Goal: Complete application form

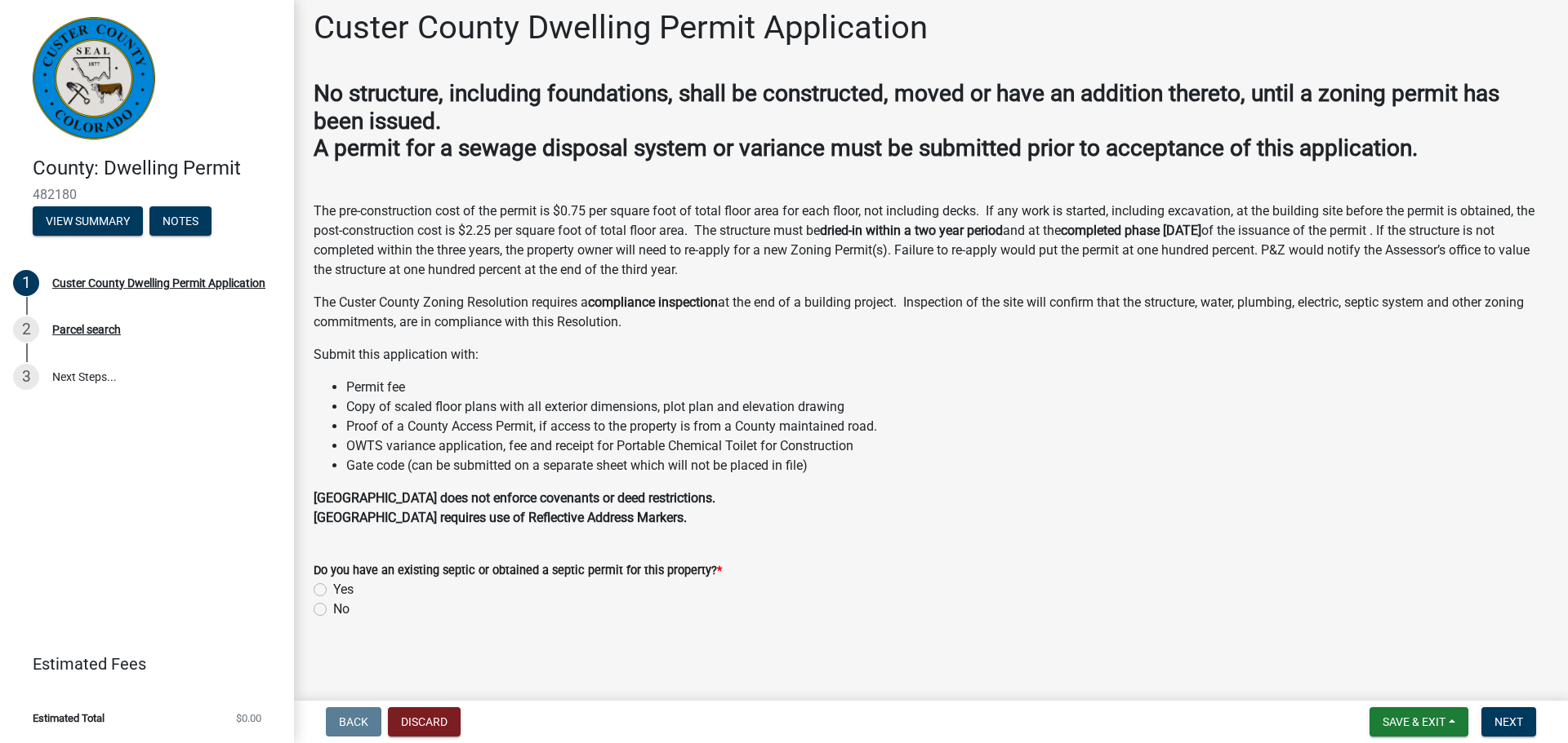
scroll to position [15, 0]
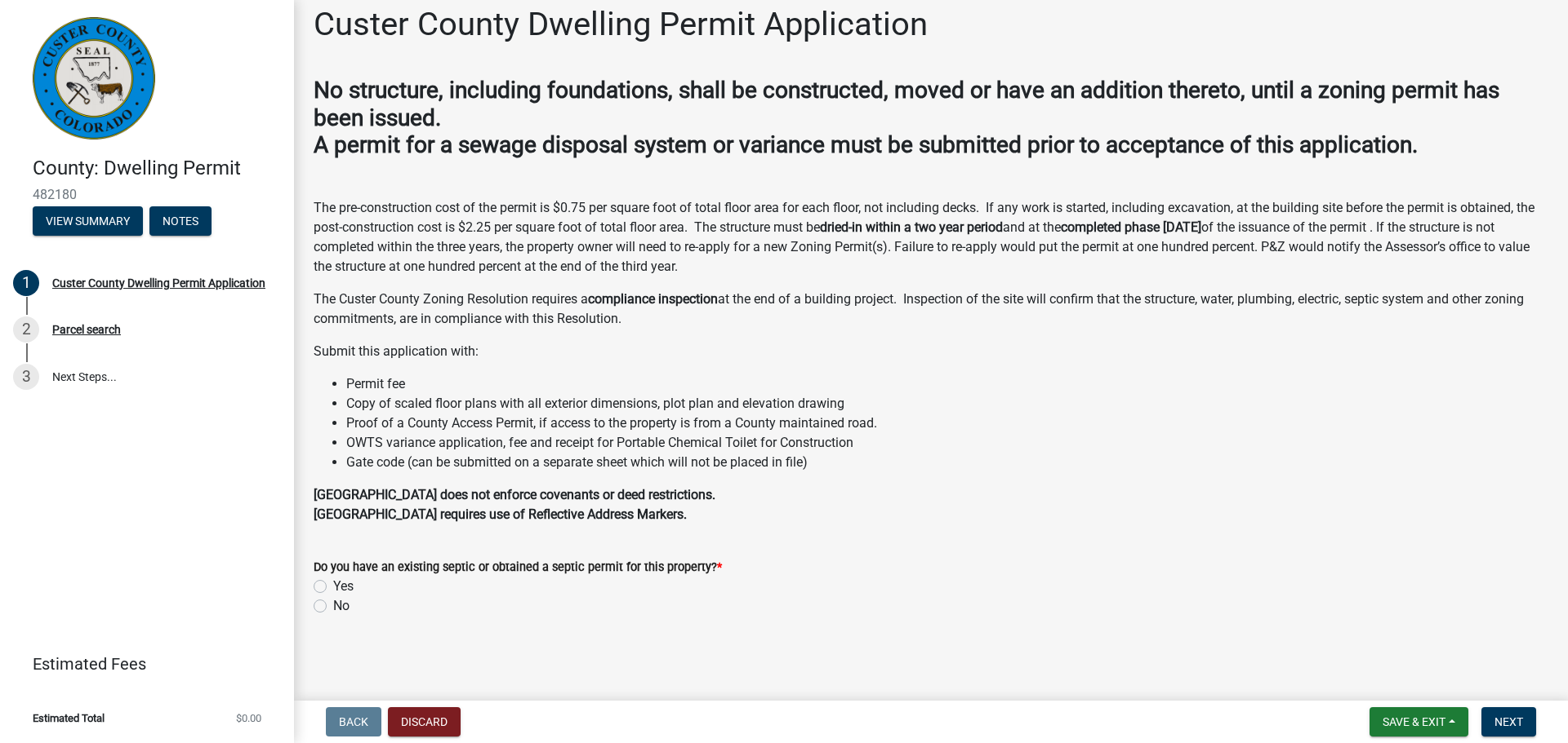
click at [333, 586] on label "Yes" at bounding box center [343, 587] width 20 height 19
click at [333, 586] on input "Yes" at bounding box center [339, 583] width 11 height 11
radio input "true"
click at [1518, 719] on span "Next" at bounding box center [1508, 722] width 28 height 13
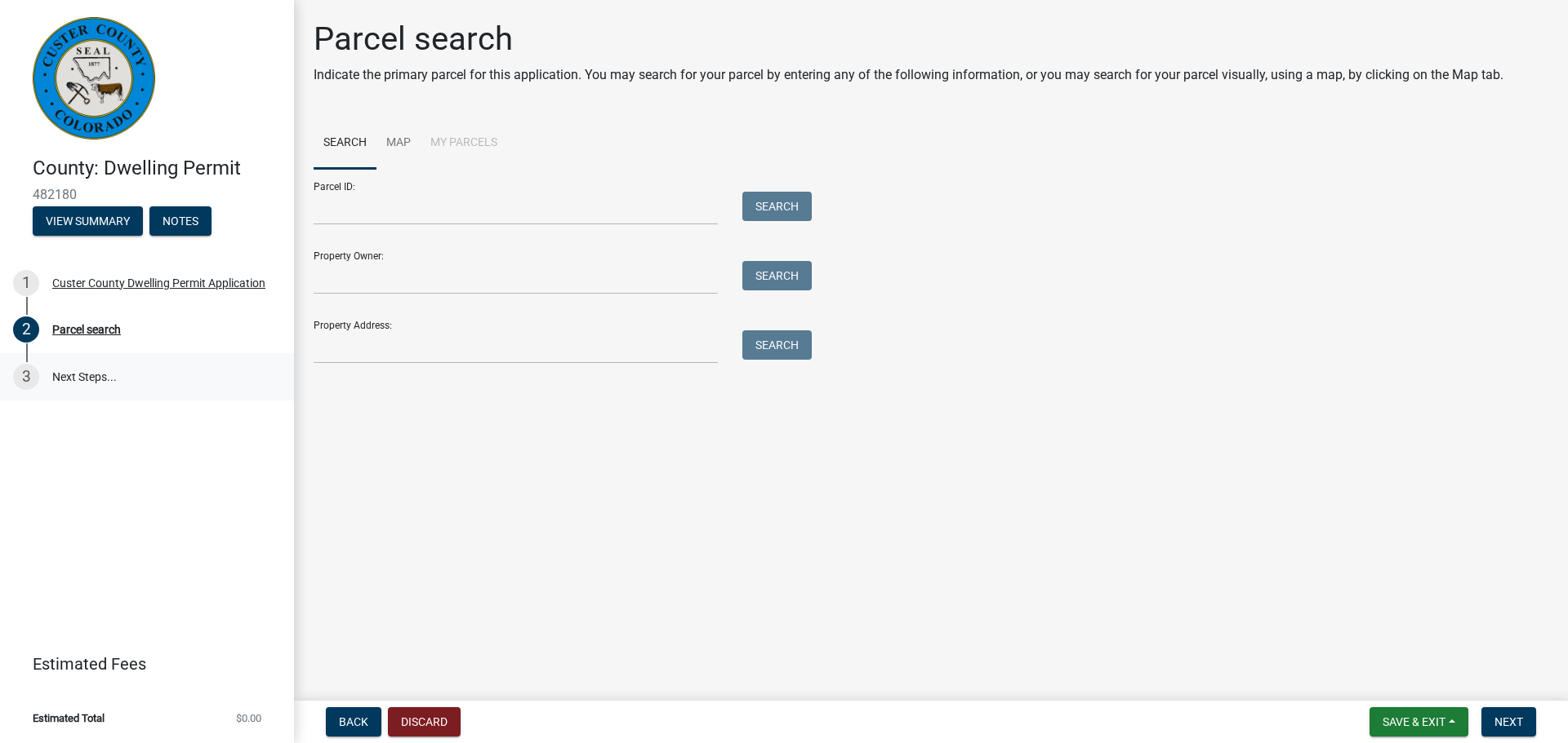
click at [66, 375] on link "3 Next Steps..." at bounding box center [146, 377] width 294 height 48
click at [77, 379] on link "3 Next Steps..." at bounding box center [146, 377] width 294 height 48
click at [19, 376] on div "3" at bounding box center [26, 377] width 26 height 26
click at [362, 212] on input "Parcel ID:" at bounding box center [516, 209] width 404 height 33
type input "0010037358"
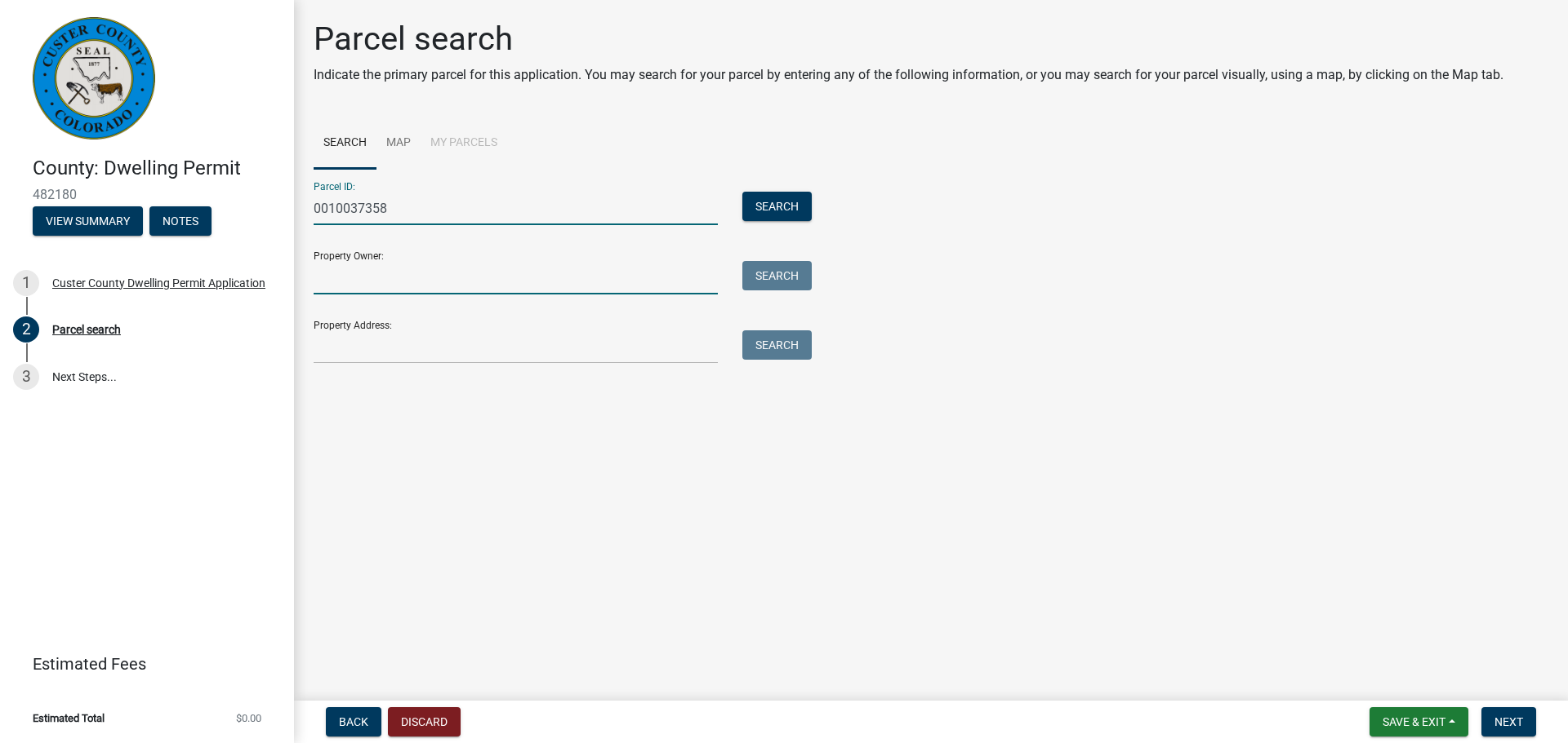
click at [621, 271] on input "Property Owner:" at bounding box center [516, 278] width 404 height 33
click at [336, 284] on input "Property Owner:" at bounding box center [516, 278] width 404 height 33
click at [381, 274] on input "Property Owner:" at bounding box center [516, 278] width 404 height 33
click at [397, 274] on input "Property Owner:" at bounding box center [516, 278] width 404 height 33
type input "banning"
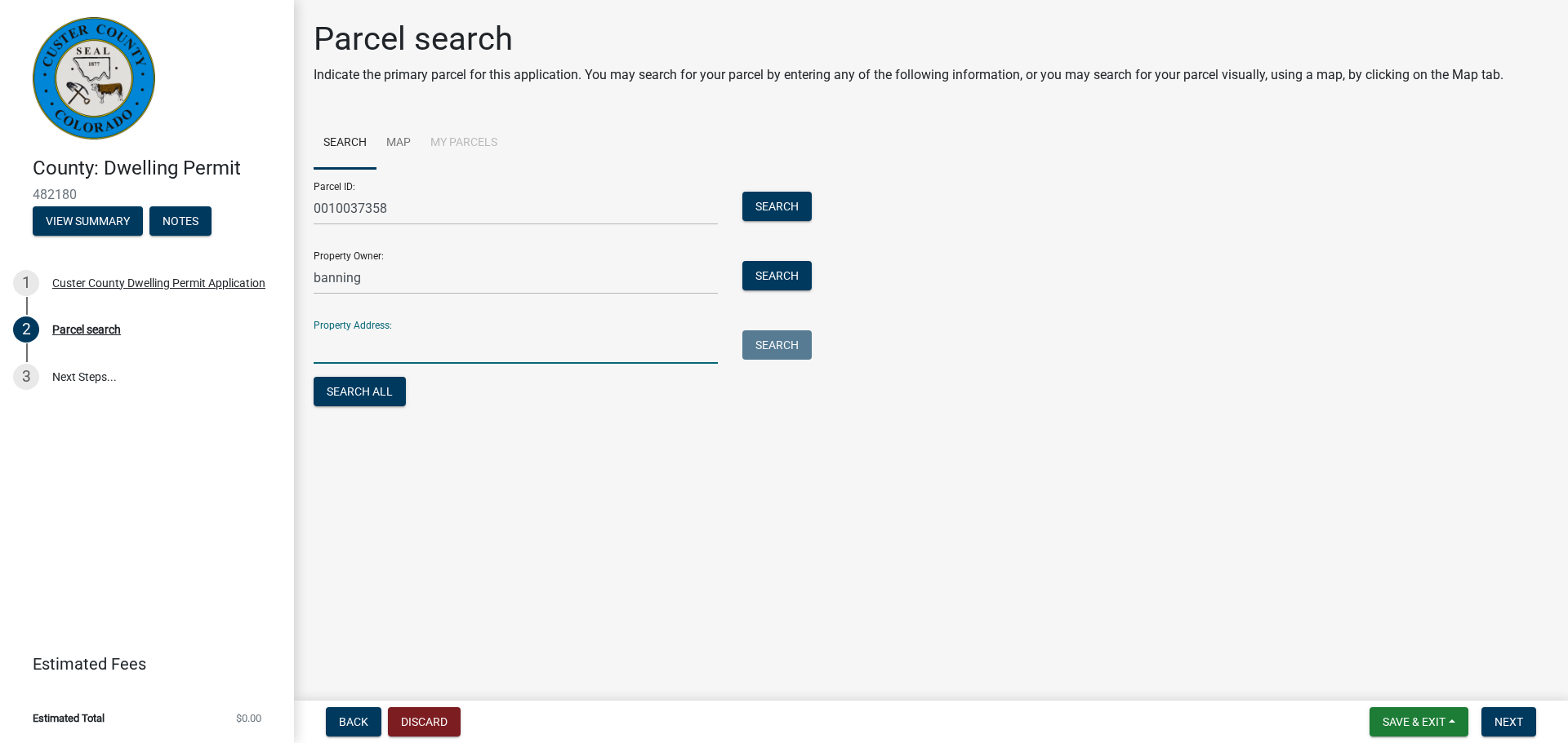
click at [341, 346] on input "Property Address:" at bounding box center [516, 347] width 404 height 33
click at [320, 352] on input "Property Address:" at bounding box center [516, 347] width 404 height 33
type input "1760 CO Rd 160"
click at [366, 388] on button "Search All" at bounding box center [360, 391] width 93 height 29
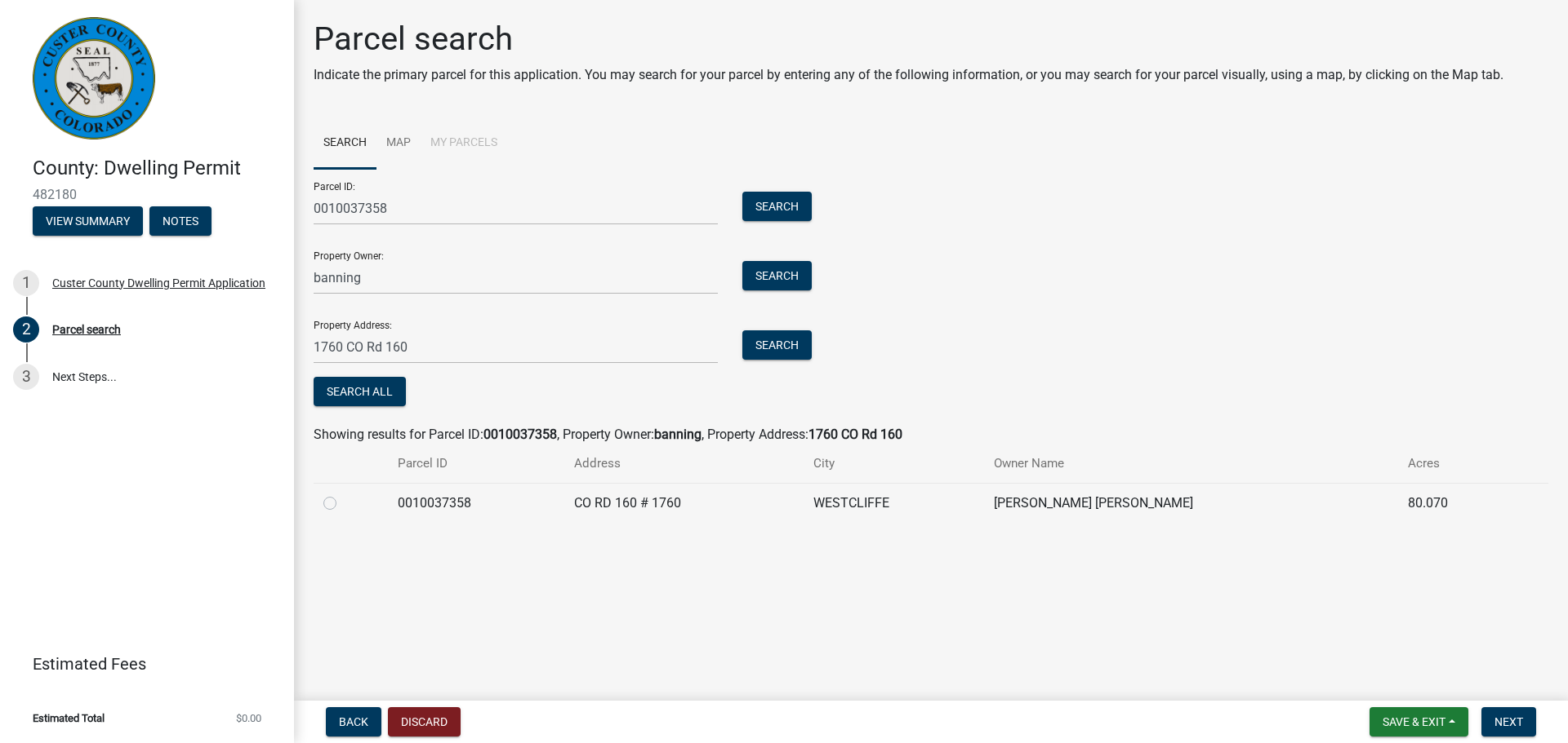
click at [343, 494] on label at bounding box center [343, 494] width 0 height 0
click at [343, 503] on input "radio" at bounding box center [348, 499] width 11 height 11
radio input "true"
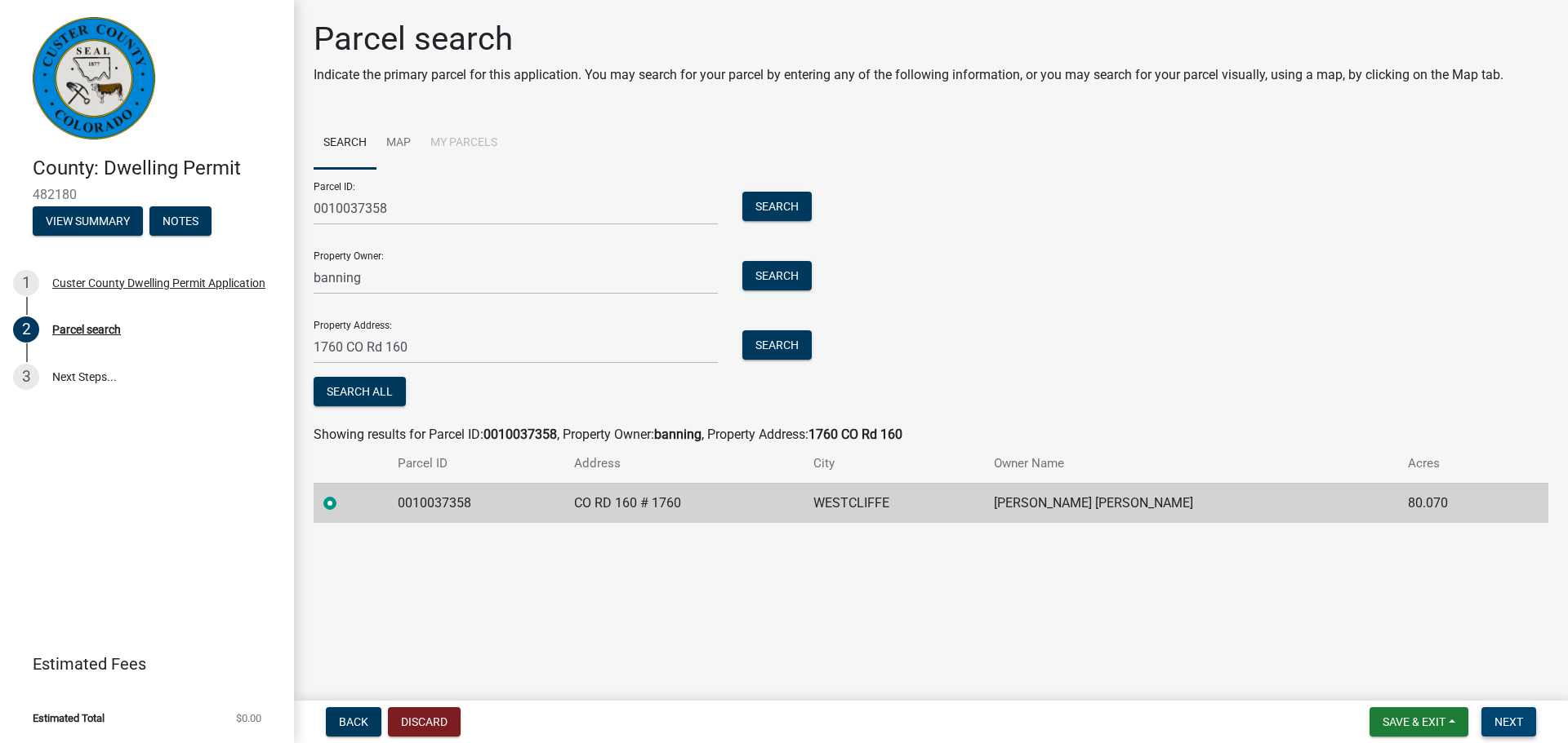
click at [1509, 718] on span "Next" at bounding box center [1508, 722] width 28 height 13
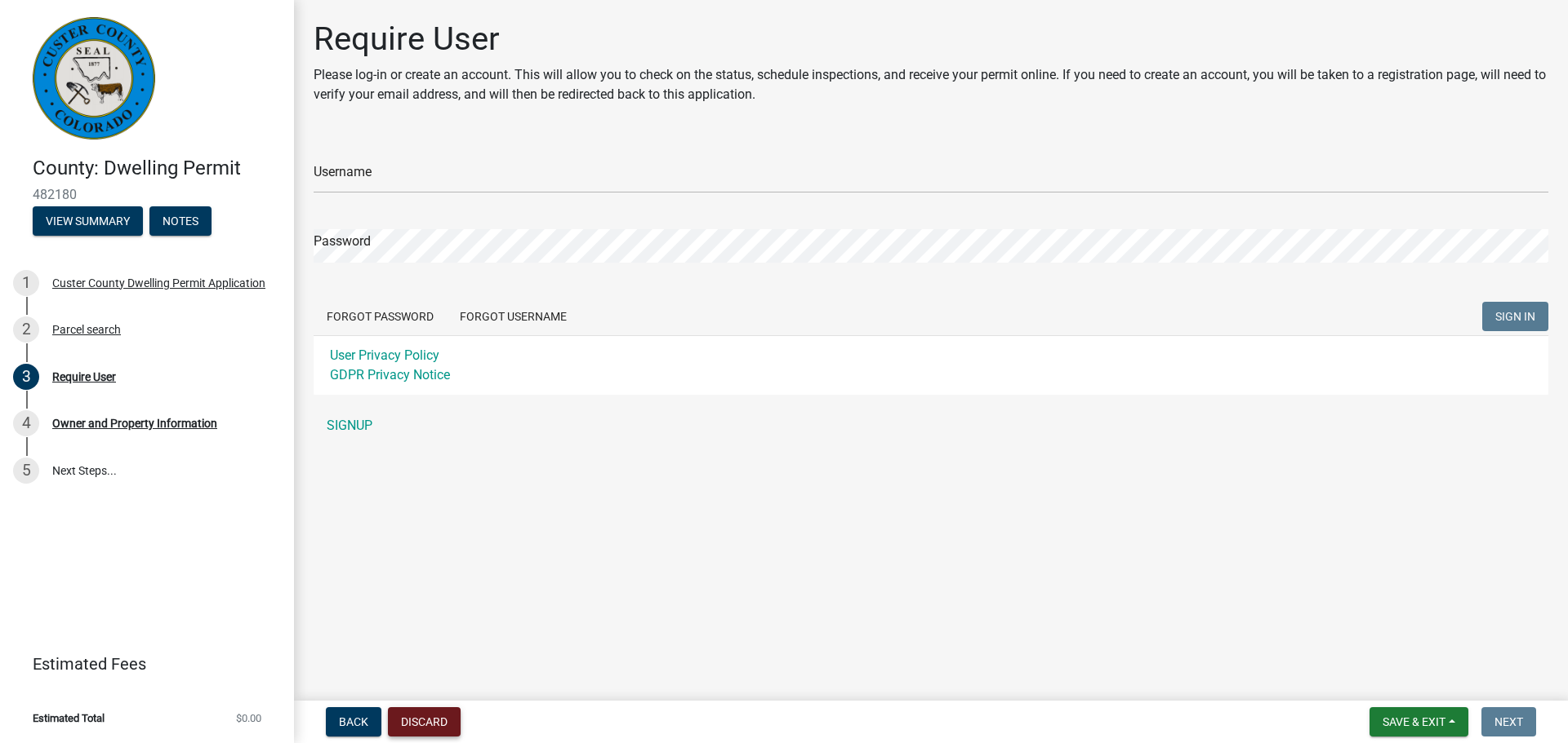
click at [438, 726] on button "Discard" at bounding box center [424, 722] width 72 height 29
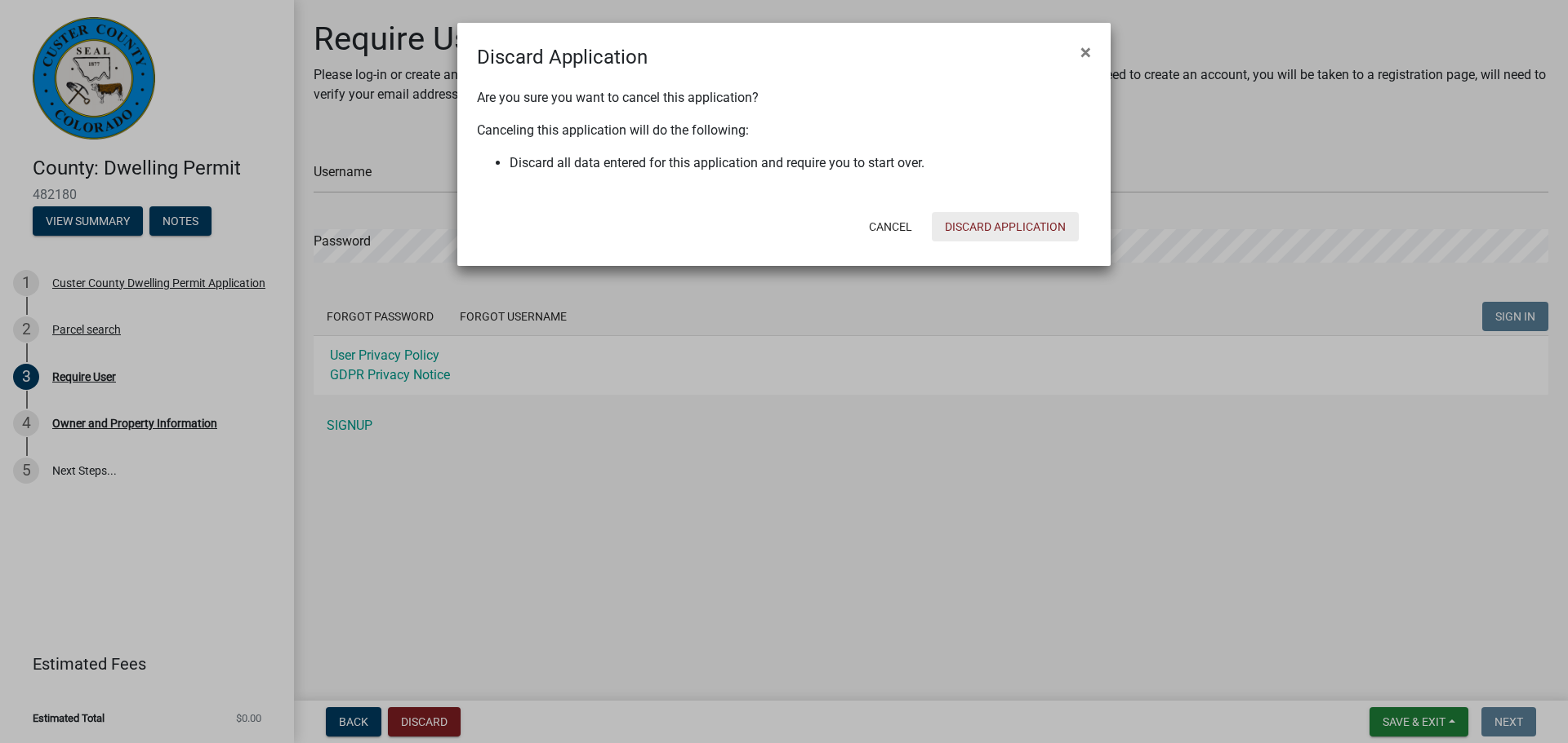
click at [999, 221] on button "Discard Application" at bounding box center [1004, 227] width 147 height 29
